Goal: Task Accomplishment & Management: Complete application form

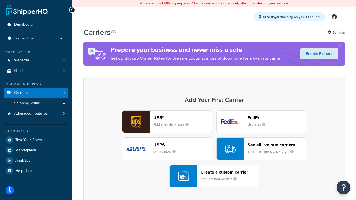
click at [214, 149] on div "UPS® Published daily rates FedEx List rates USPS Online rates See all live rate…" at bounding box center [214, 148] width 250 height 77
click at [277, 118] on header "FedEx" at bounding box center [277, 117] width 58 height 5
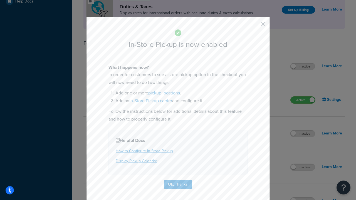
click at [255, 26] on button "button" at bounding box center [254, 25] width 1 height 1
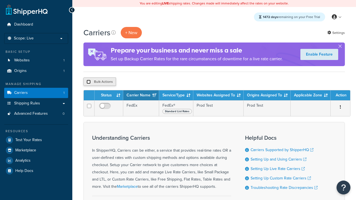
click at [88, 82] on input "checkbox" at bounding box center [88, 82] width 4 height 4
checkbox input "true"
click at [0, 0] on button "Delete" at bounding box center [0, 0] width 0 height 0
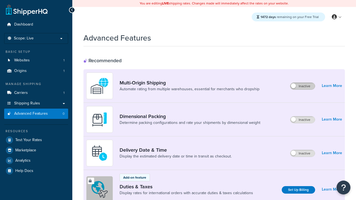
click at [303, 86] on label "Inactive" at bounding box center [302, 86] width 24 height 7
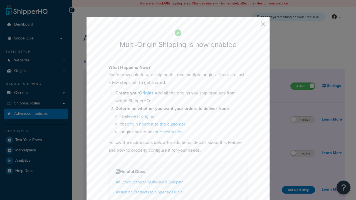
click at [255, 25] on button "button" at bounding box center [254, 25] width 1 height 1
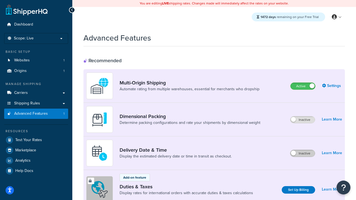
click at [303, 154] on label "Inactive" at bounding box center [302, 153] width 24 height 7
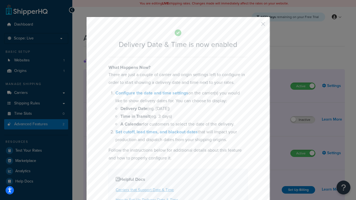
click at [255, 26] on button "button" at bounding box center [254, 25] width 1 height 1
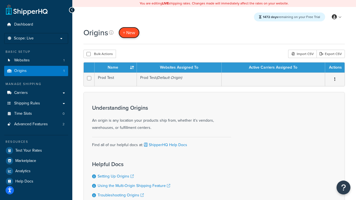
click at [129, 33] on span "+ New" at bounding box center [129, 32] width 12 height 6
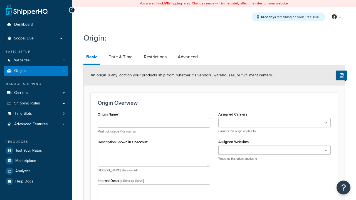
click at [92, 58] on link "Basic" at bounding box center [91, 57] width 17 height 14
click at [120, 57] on link "Date & Time" at bounding box center [121, 56] width 30 height 13
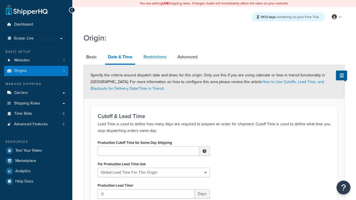
click at [155, 57] on link "Restrictions" at bounding box center [155, 56] width 28 height 13
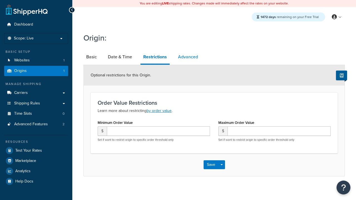
click at [188, 57] on link "Advanced" at bounding box center [188, 56] width 26 height 13
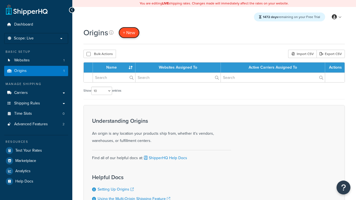
click at [129, 33] on span "+ New" at bounding box center [129, 32] width 12 height 6
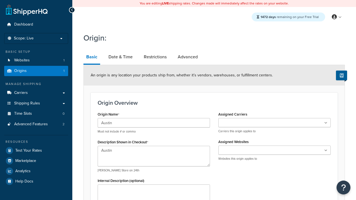
type textarea "Austin"
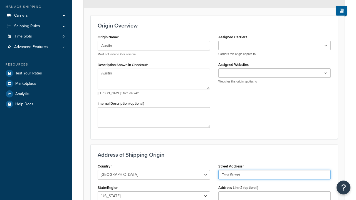
type input "Test Street"
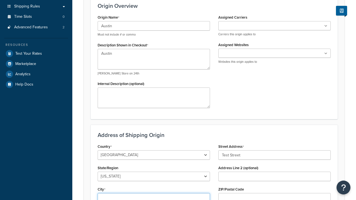
type input "Austin"
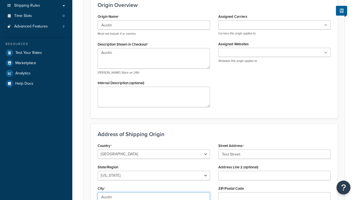
select select "43"
type input "Austin"
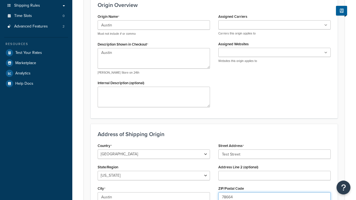
type input "78664"
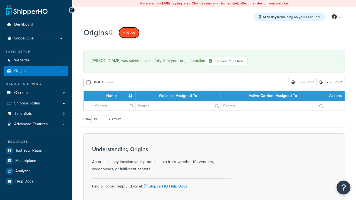
click at [129, 33] on span "+ New" at bounding box center [129, 32] width 12 height 6
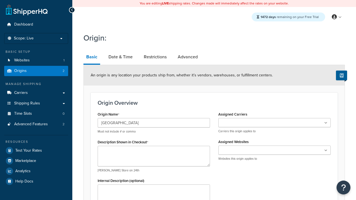
type input "[GEOGRAPHIC_DATA]"
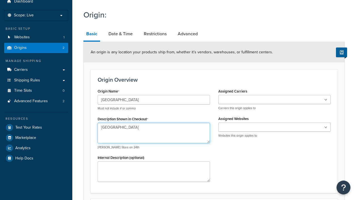
type textarea "[GEOGRAPHIC_DATA]"
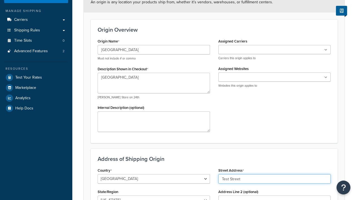
type input "Test Street"
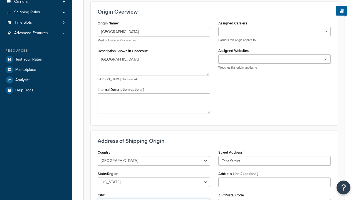
type input "Austin"
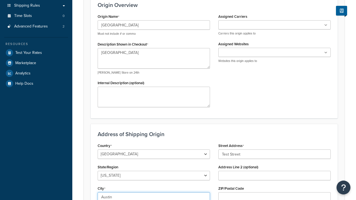
select select "43"
type input "Austin"
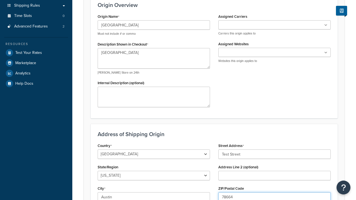
type input "78664"
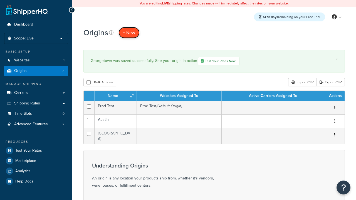
click at [129, 33] on span "+ New" at bounding box center [129, 32] width 12 height 6
